Goal: Task Accomplishment & Management: Manage account settings

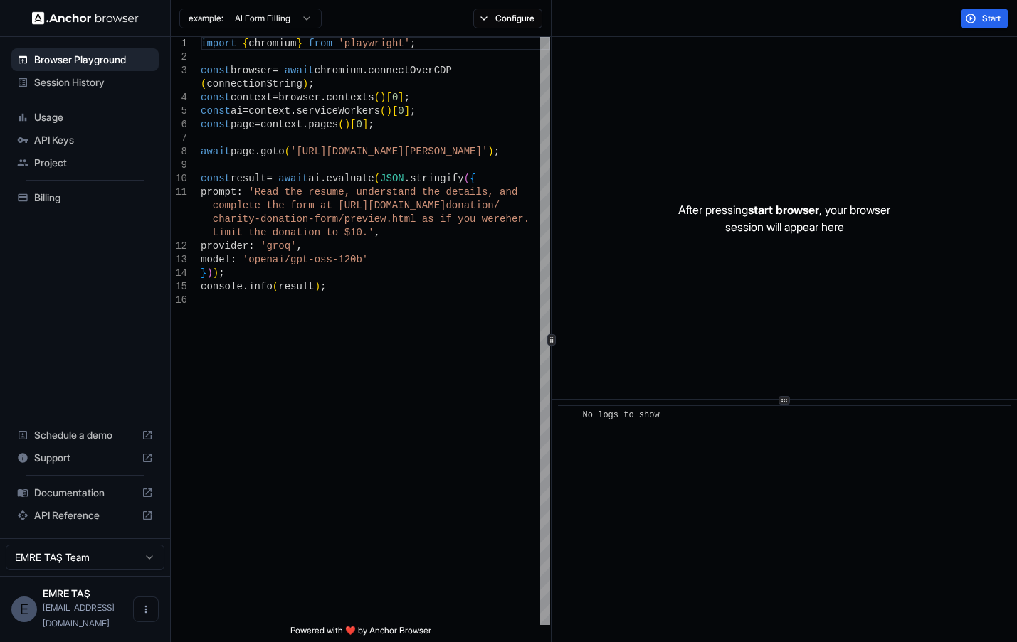
click at [119, 575] on html "Browser Playground Session History Usage API Keys Project Billing Schedule a de…" at bounding box center [508, 371] width 1017 height 743
click at [119, 575] on html "Browser Playground Session History Usage API Keys Project Billing Schedule a de…" at bounding box center [508, 321] width 1017 height 642
click at [62, 121] on span "Usage" at bounding box center [93, 117] width 119 height 14
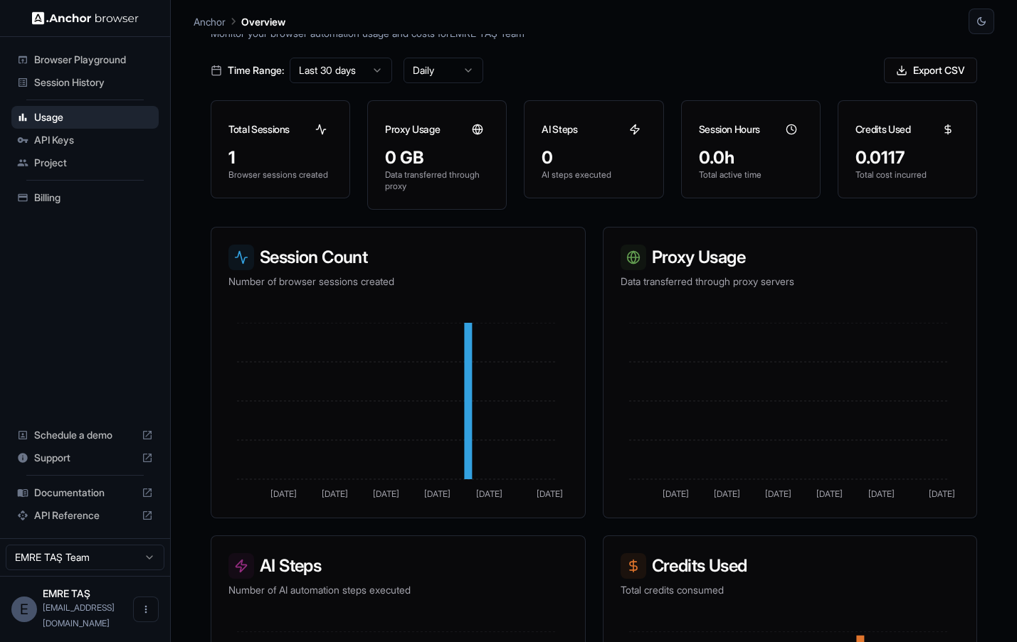
scroll to position [236, 0]
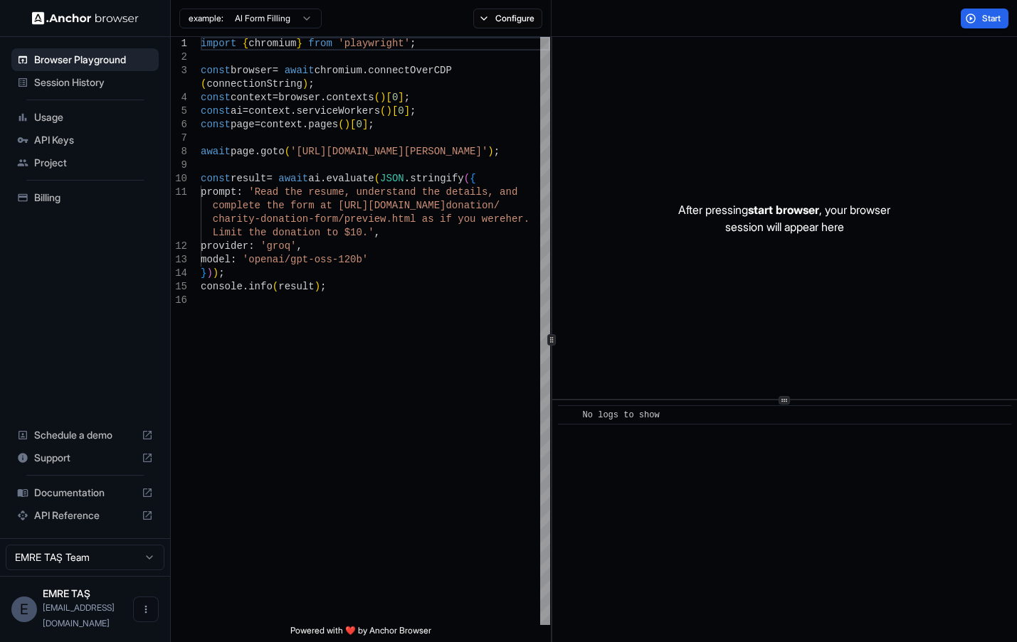
click at [80, 139] on span "API Keys" at bounding box center [93, 140] width 119 height 14
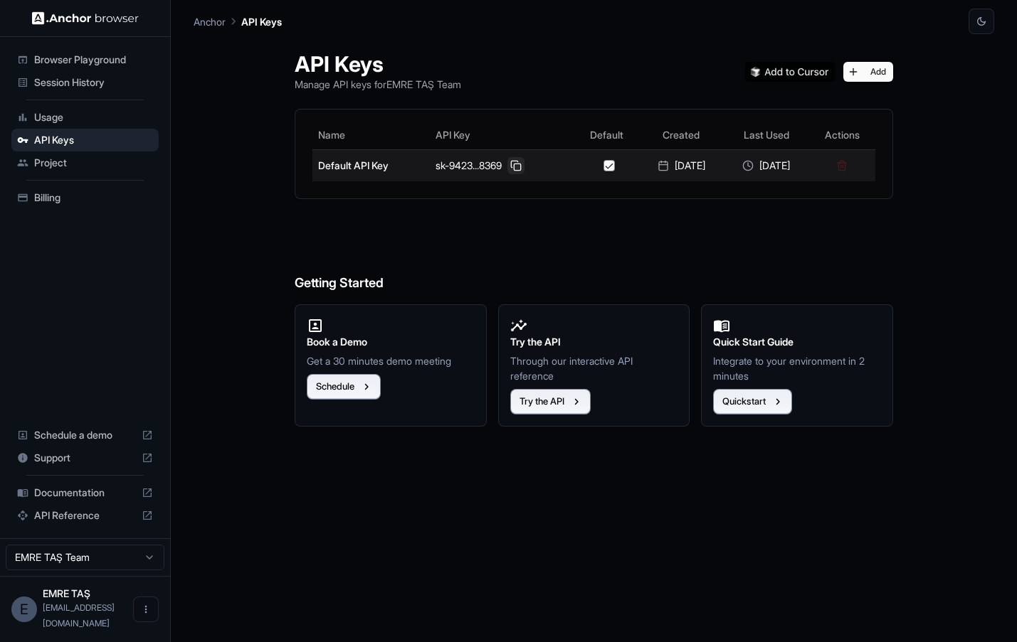
click at [507, 165] on button at bounding box center [515, 165] width 17 height 17
